Goal: Information Seeking & Learning: Understand process/instructions

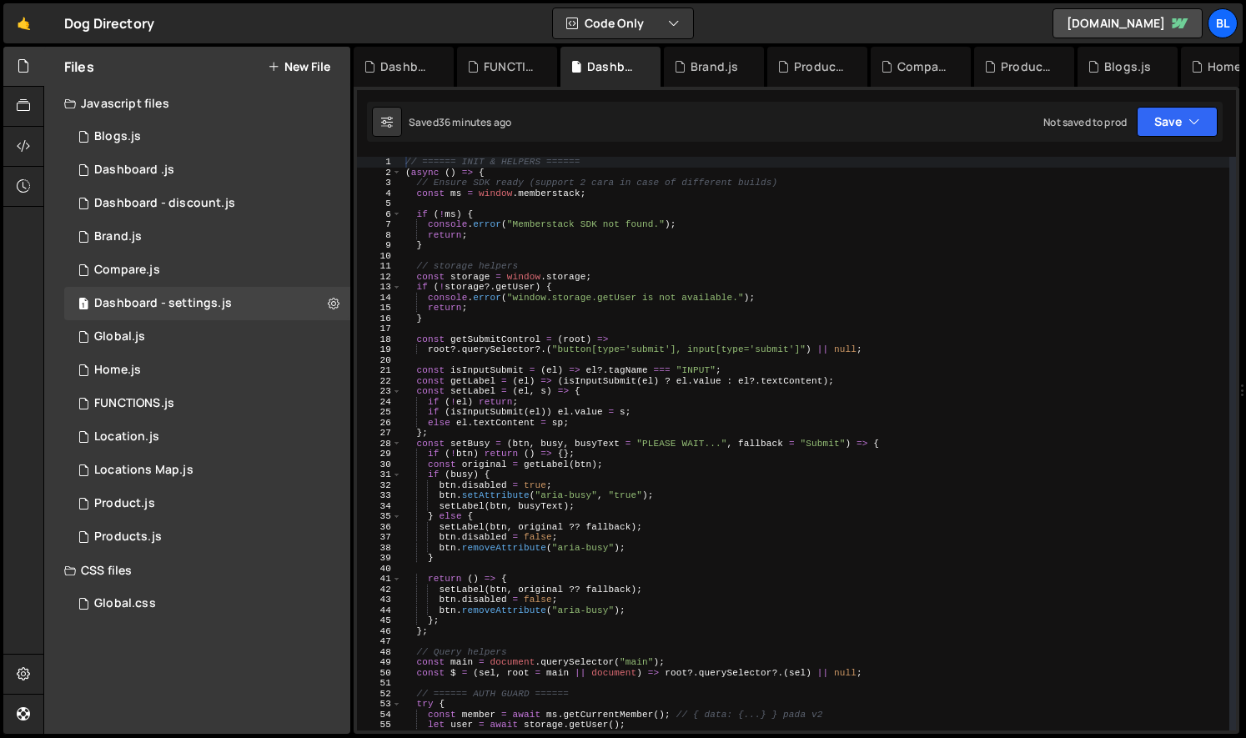
scroll to position [11776, 0]
click at [610, 681] on div "// ====== INIT & HELPERS ====== ( async ( ) => { // Ensure SDK ready (support 2…" at bounding box center [815, 454] width 827 height 594
click at [633, 624] on div "// ====== INIT & HELPERS ====== ( async ( ) => { // Ensure SDK ready (support 2…" at bounding box center [815, 454] width 827 height 594
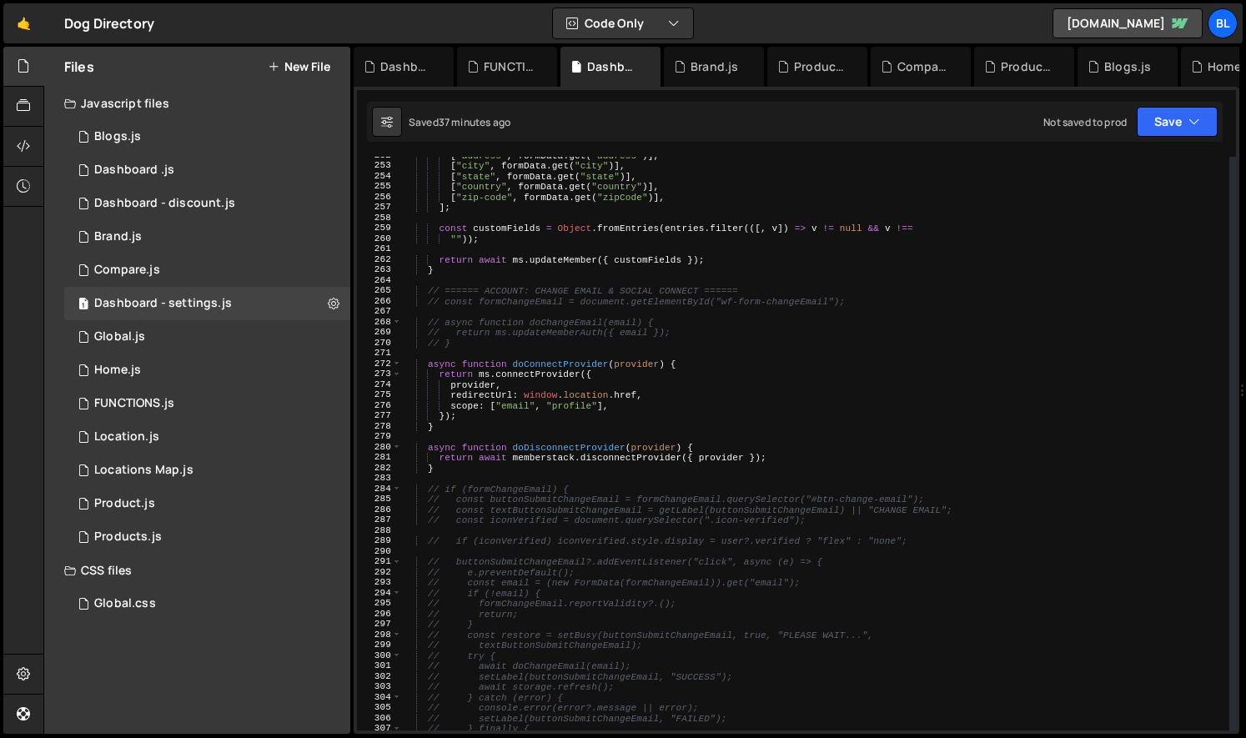
scroll to position [2619, 0]
click at [539, 475] on div "[ "address" , formData . get ( "address" )] , [ "city" , formData . get ( "city…" at bounding box center [815, 450] width 827 height 594
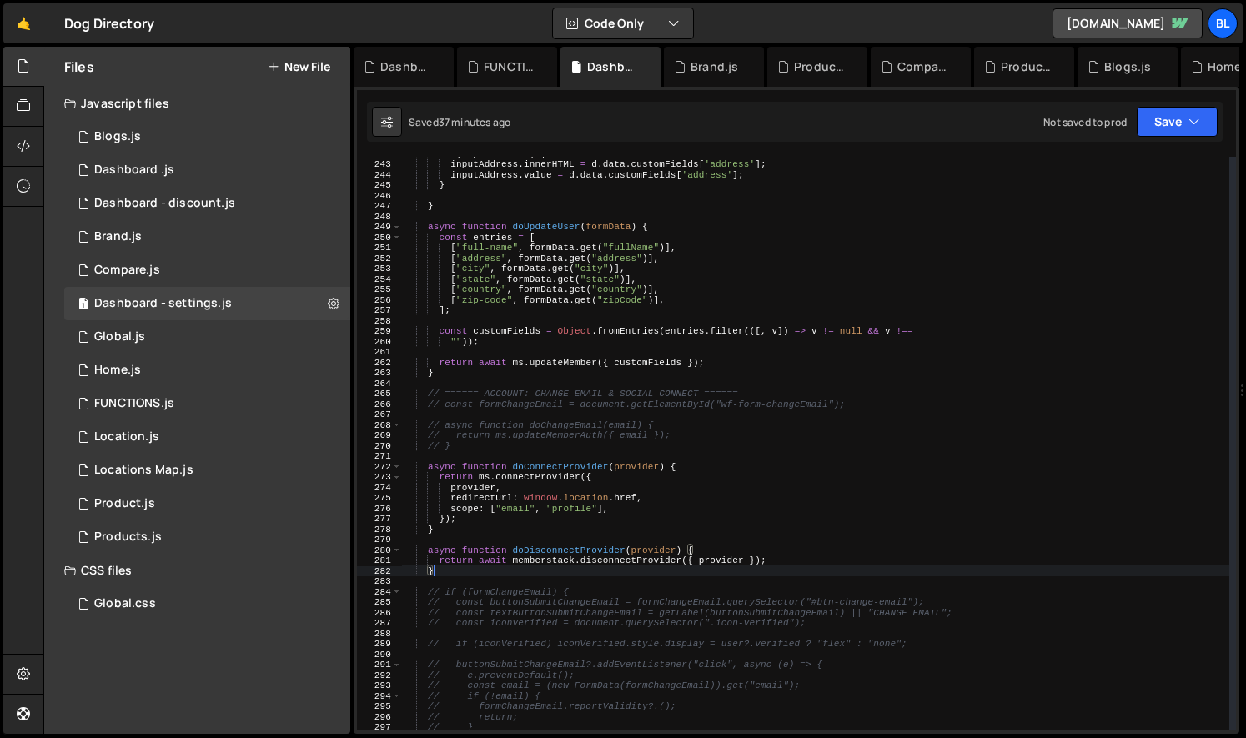
scroll to position [2518, 0]
click at [544, 566] on div "if ( inputAddress ) { inputAddress . innerHTML = d . data . customFields [ 'add…" at bounding box center [815, 447] width 827 height 594
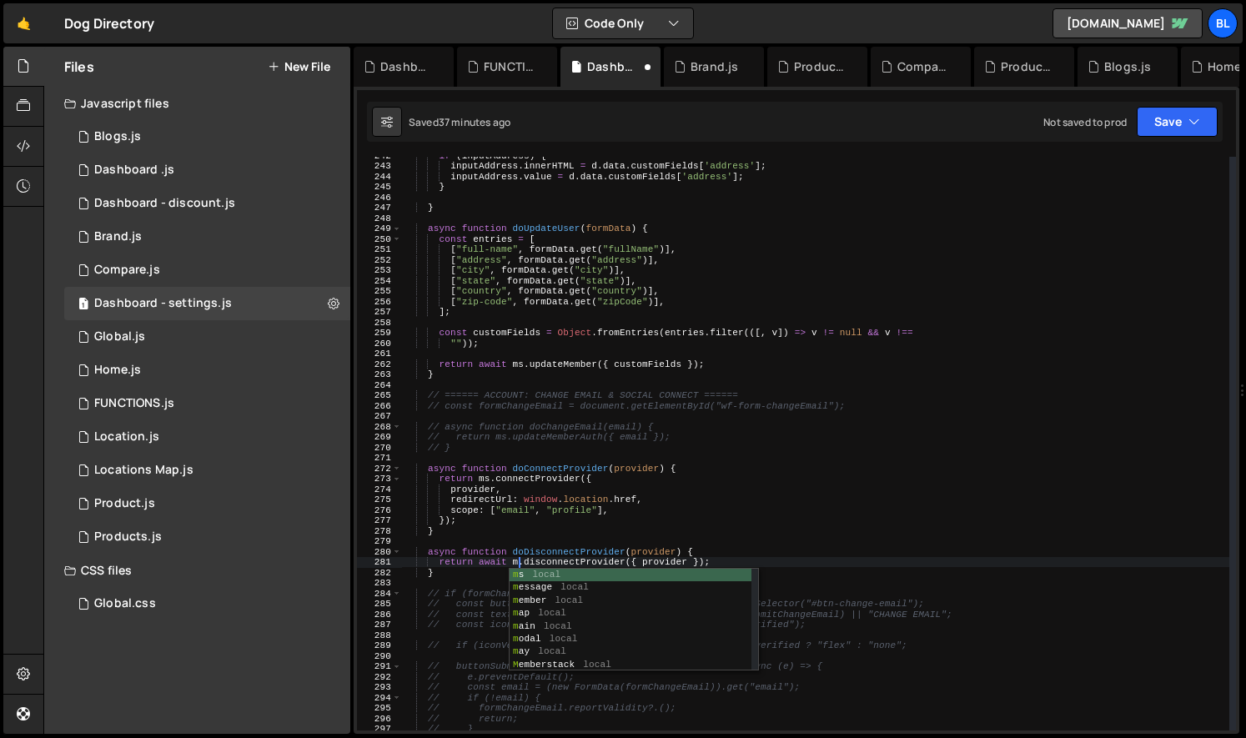
type textarea "return await ms.disconnectProvider({ provider });"
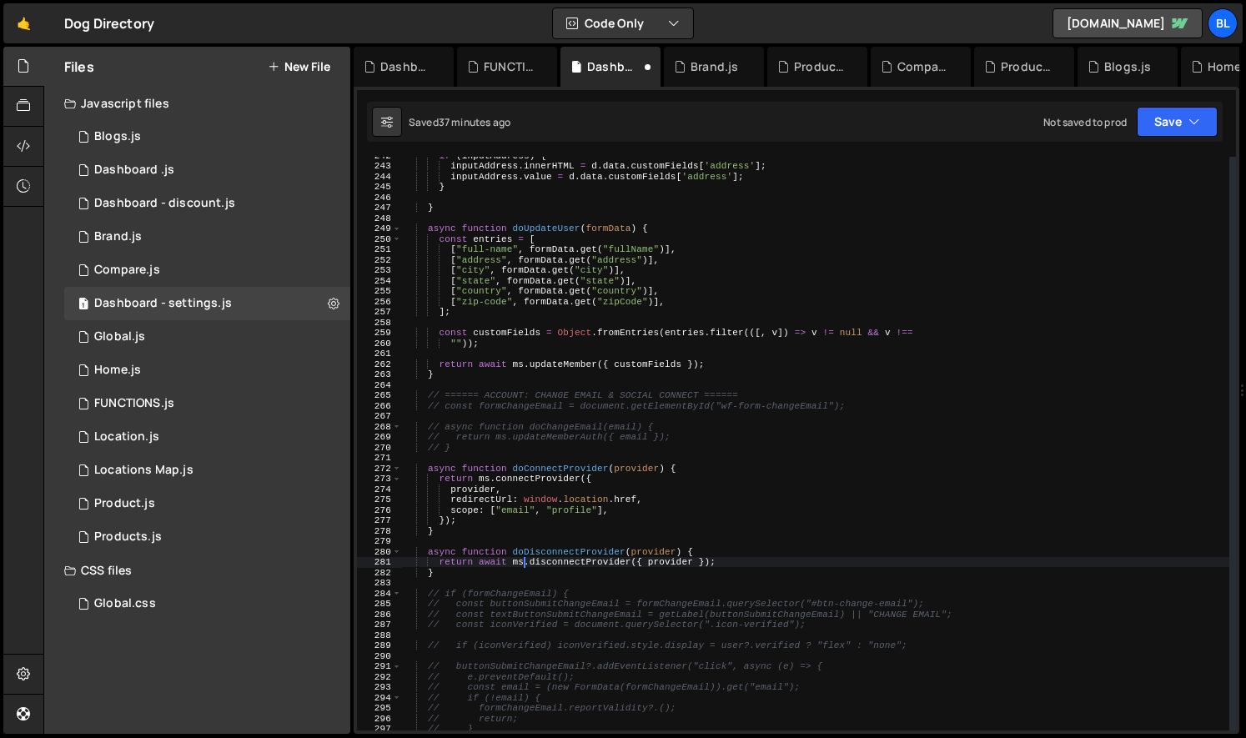
click at [637, 541] on div "if ( inputAddress ) { inputAddress . innerHTML = d . data . customFields [ 'add…" at bounding box center [815, 447] width 827 height 594
